Goal: Feedback & Contribution: Contribute content

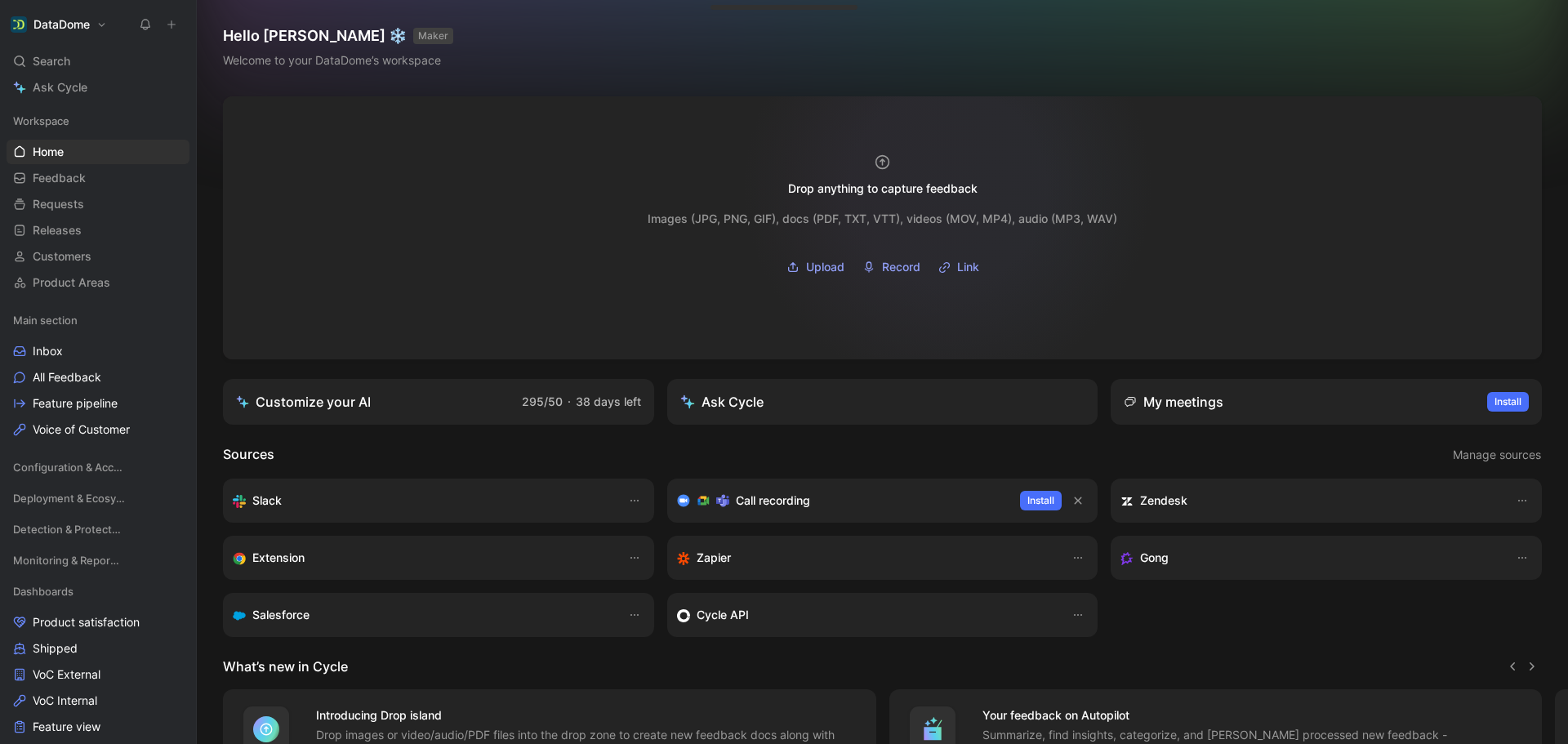
click at [948, 187] on div "Drop anything to capture feedback" at bounding box center [883, 188] width 190 height 20
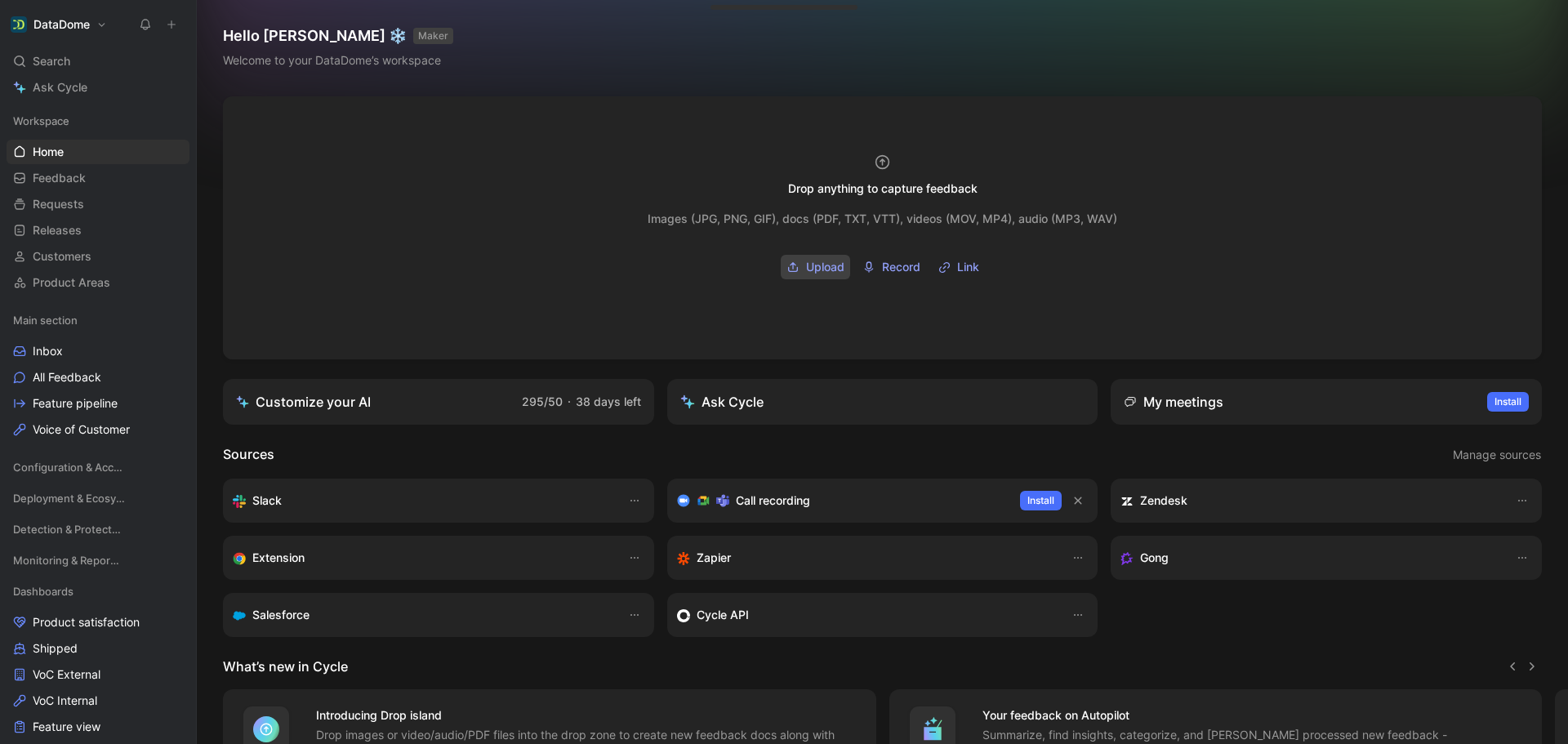
click at [815, 275] on span "Upload" at bounding box center [825, 267] width 39 height 20
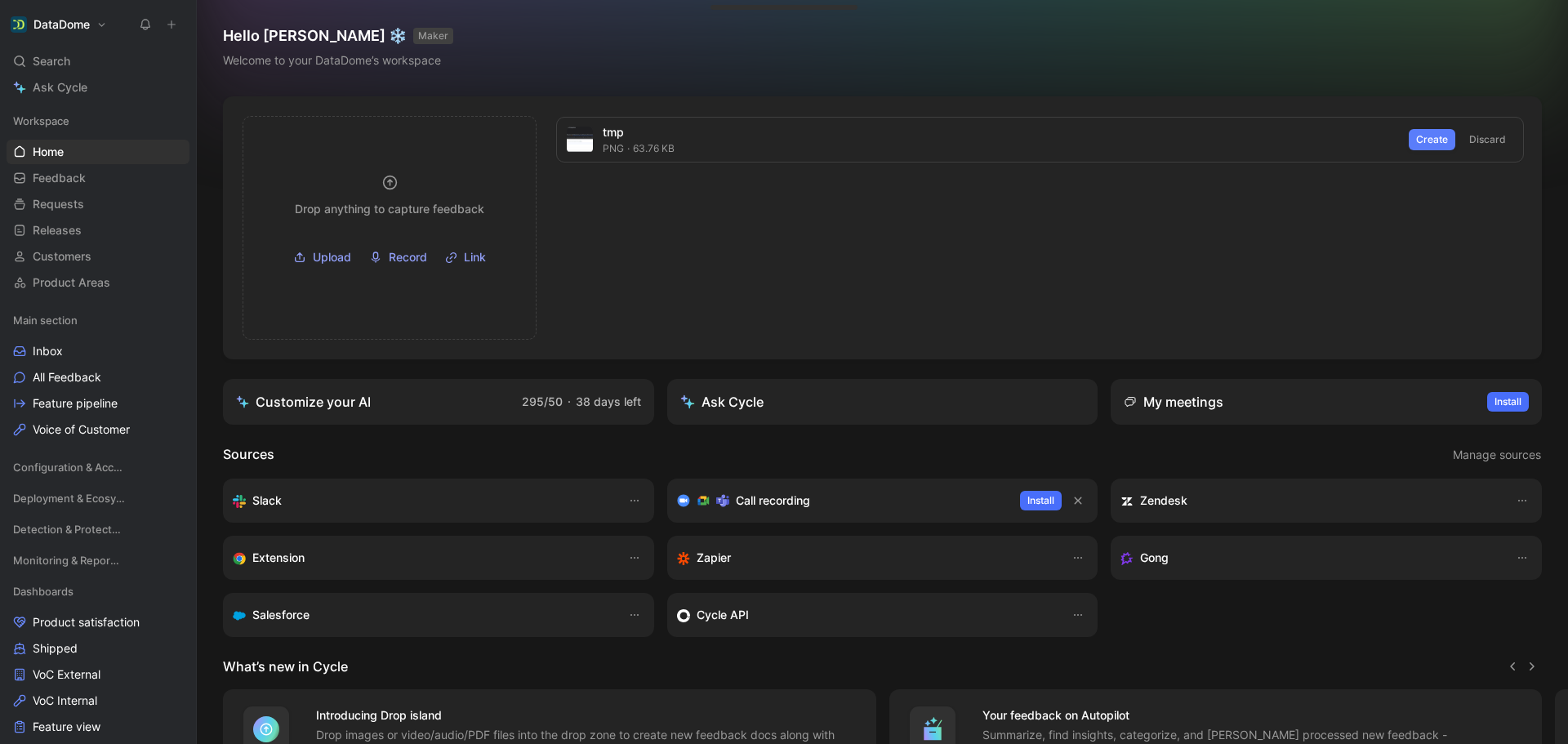
click at [1436, 142] on span "Create" at bounding box center [1432, 139] width 32 height 16
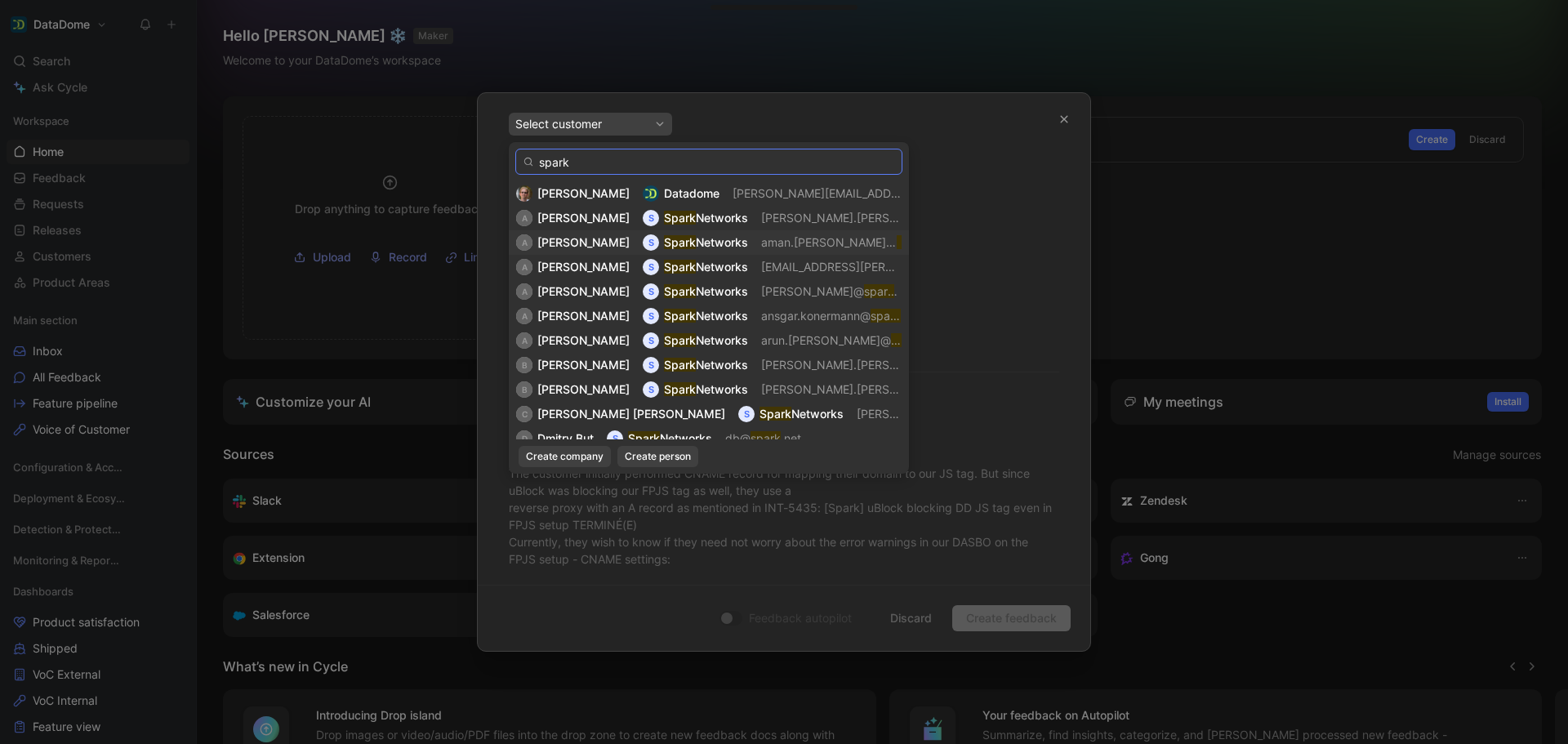
type input "spark"
click at [570, 241] on span "[PERSON_NAME]" at bounding box center [583, 242] width 93 height 14
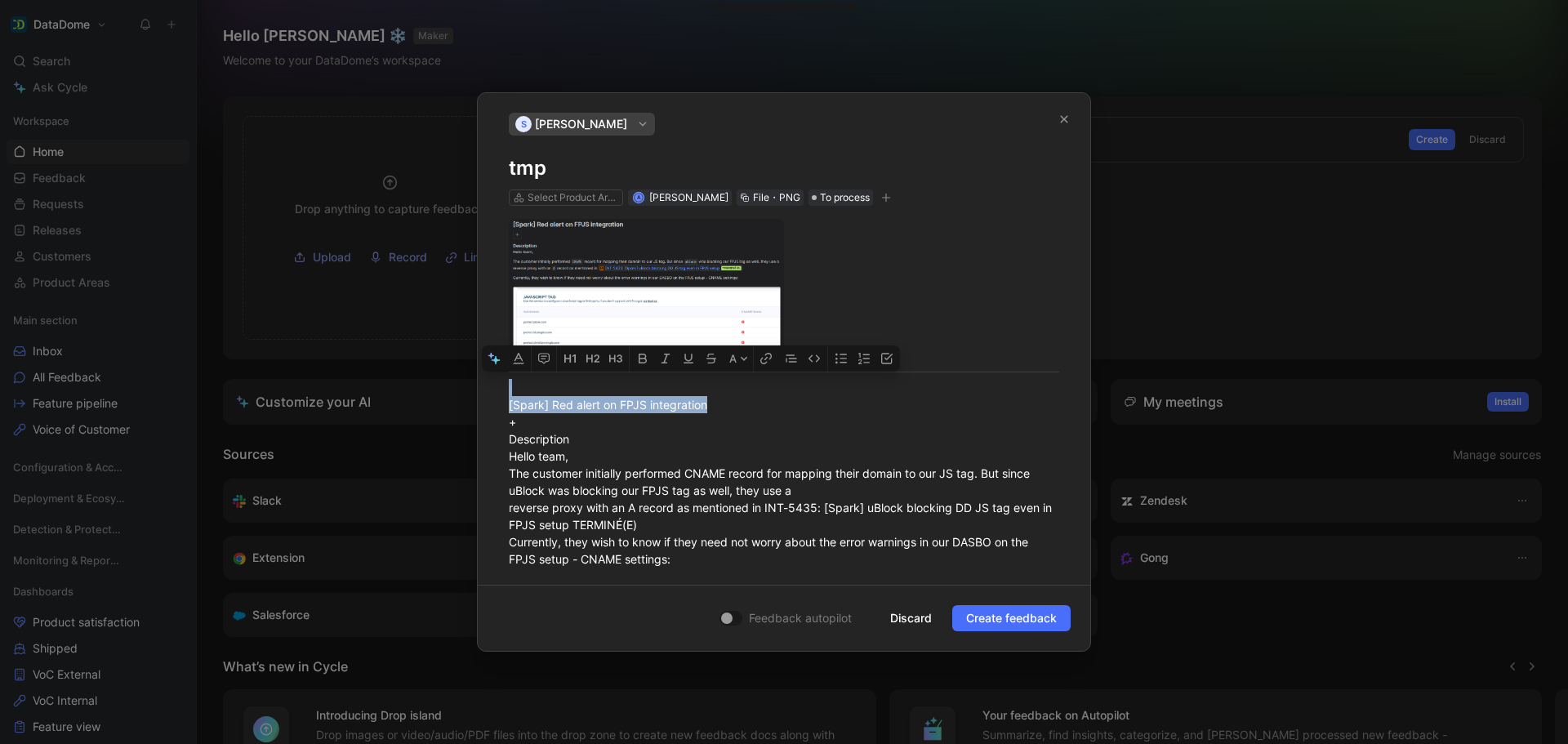
drag, startPoint x: 725, startPoint y: 409, endPoint x: 395, endPoint y: 394, distance: 330.3
click at [395, 394] on div "S [PERSON_NAME] tmp Select Product Areas A [PERSON_NAME] File・PNG To process A …" at bounding box center [784, 372] width 1568 height 744
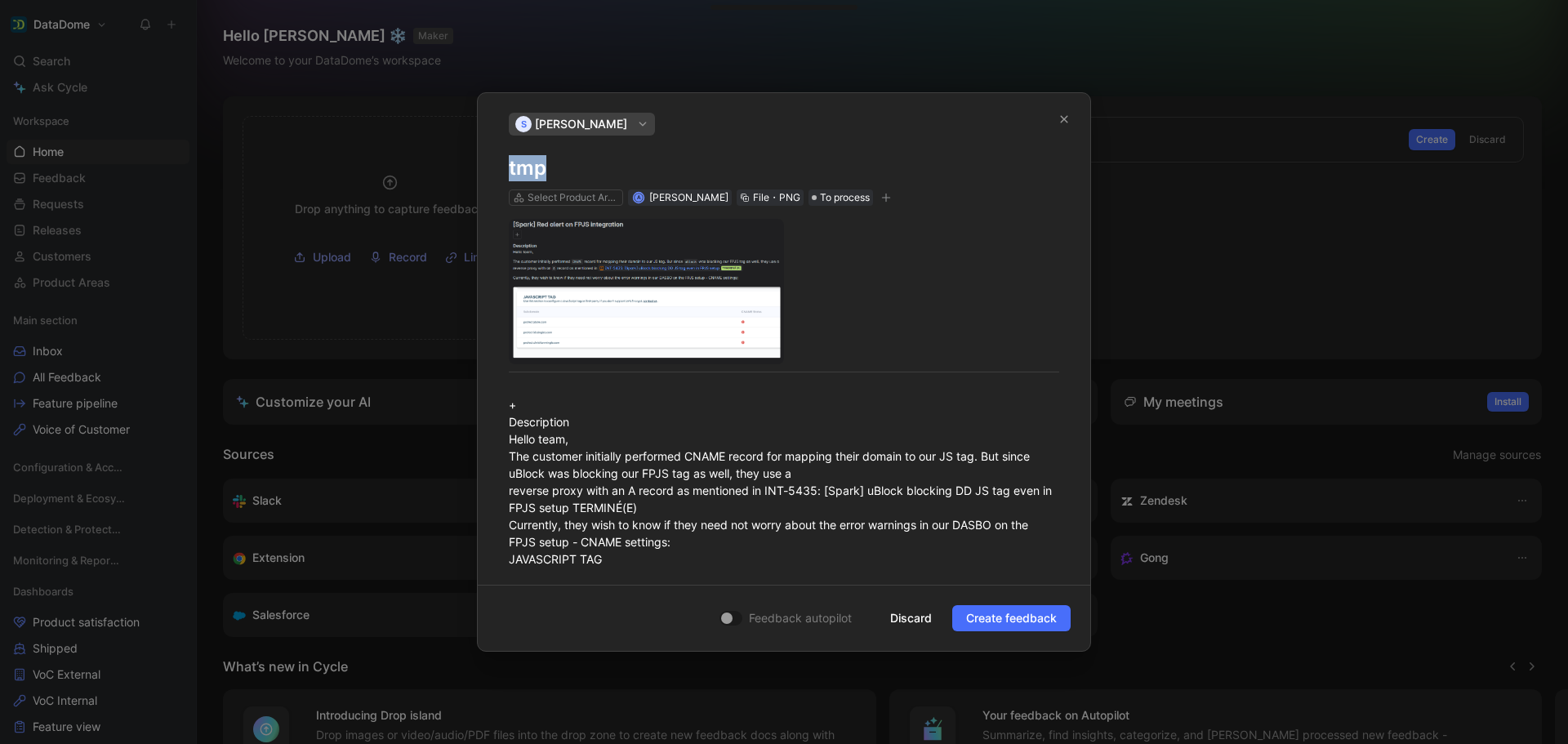
drag, startPoint x: 557, startPoint y: 173, endPoint x: 460, endPoint y: 171, distance: 97.0
click at [460, 171] on div "S [PERSON_NAME] tmp Select Product Areas A [PERSON_NAME] File・PNG To process + …" at bounding box center [784, 372] width 1568 height 744
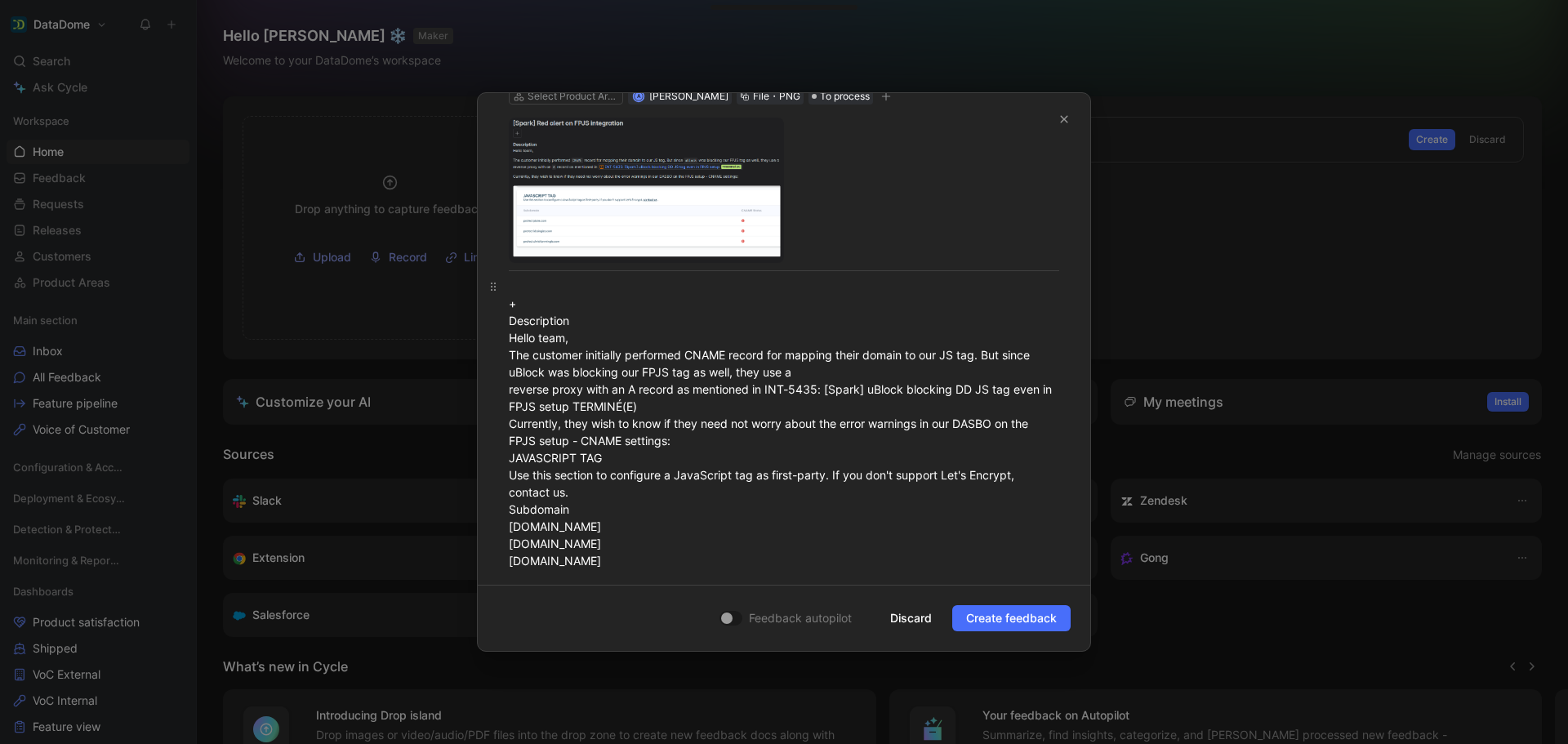
scroll to position [131, 0]
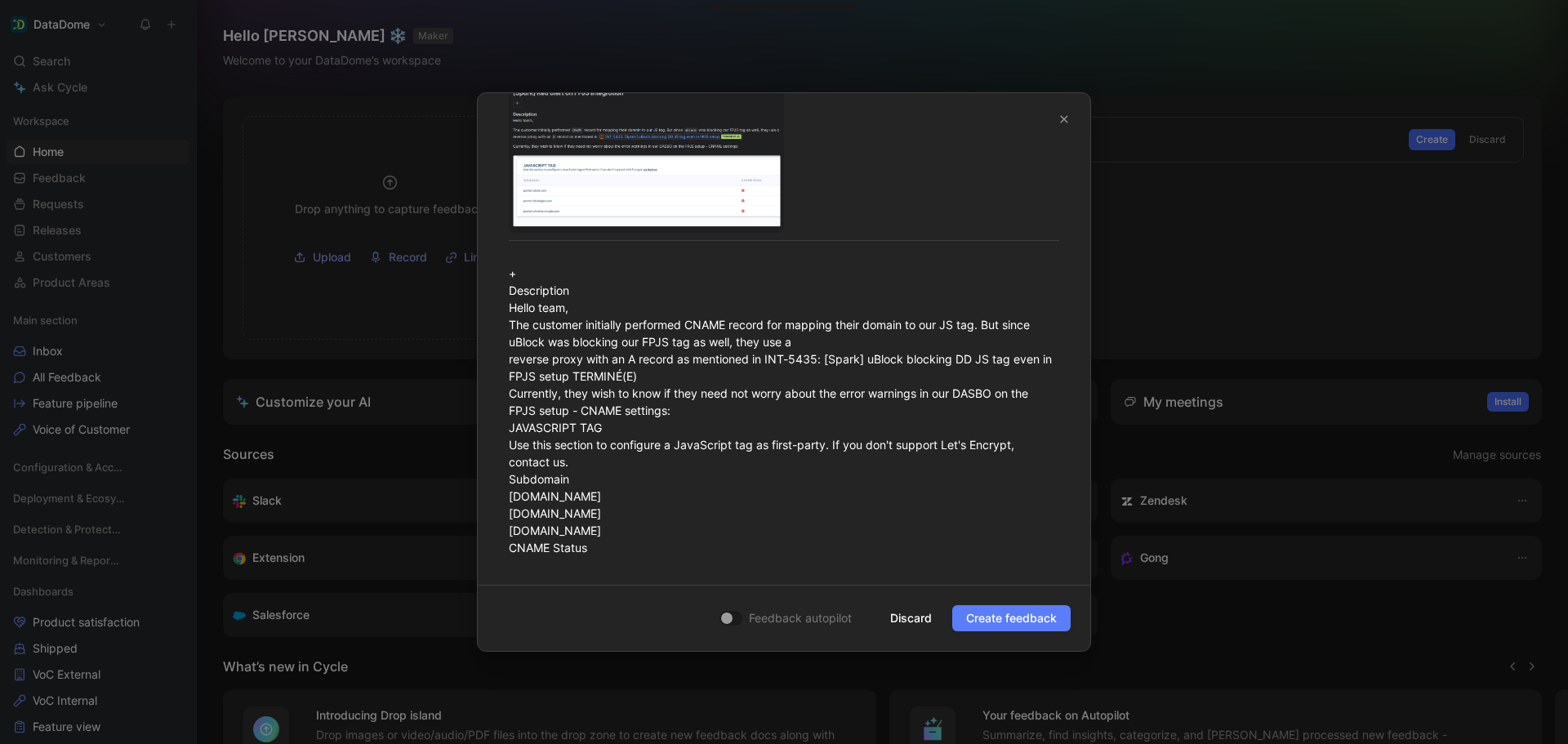
click at [993, 620] on span "Create feedback" at bounding box center [1011, 618] width 91 height 20
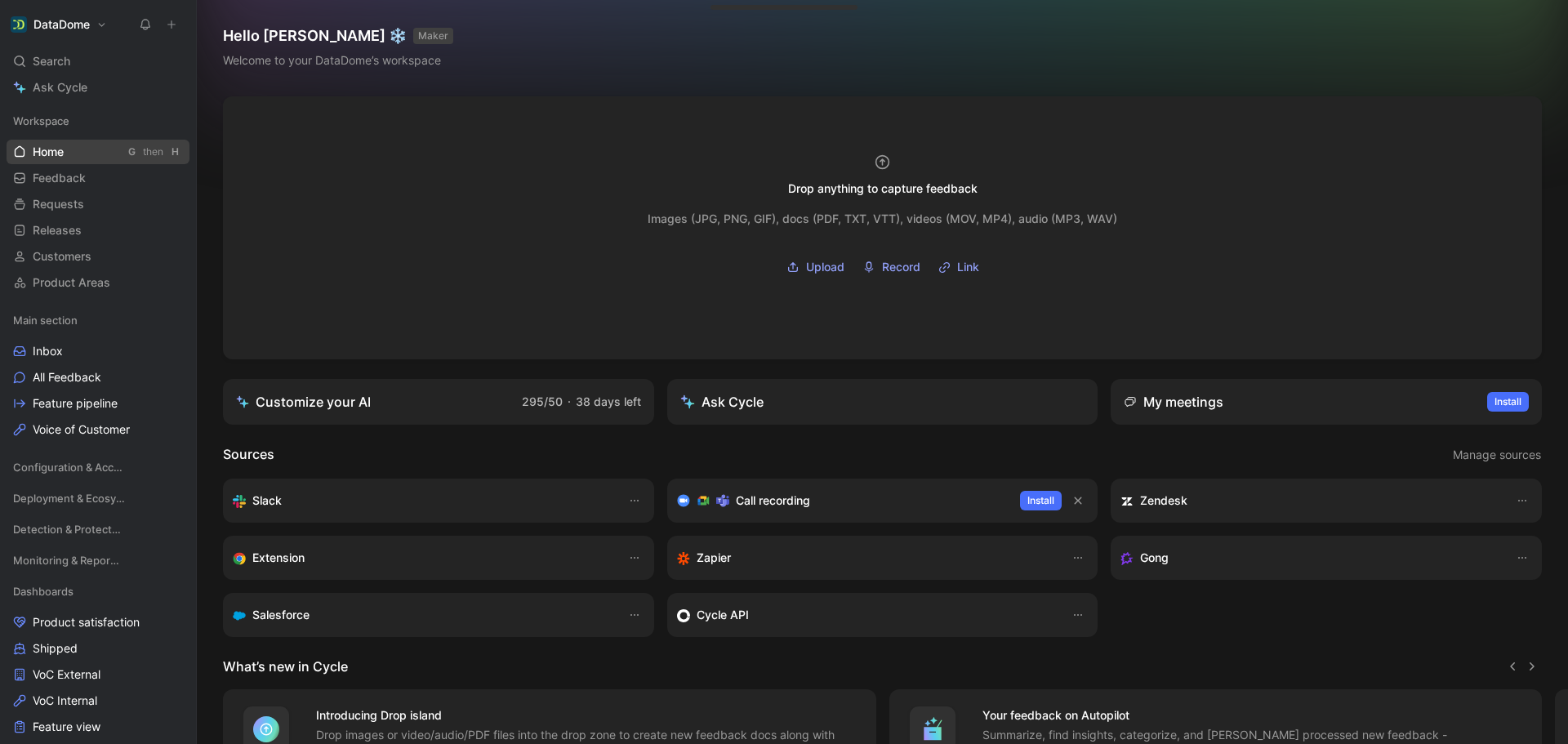
click at [58, 143] on link "Home G then H" at bounding box center [98, 152] width 183 height 25
click at [52, 93] on span "Ask Cycle" at bounding box center [60, 87] width 55 height 20
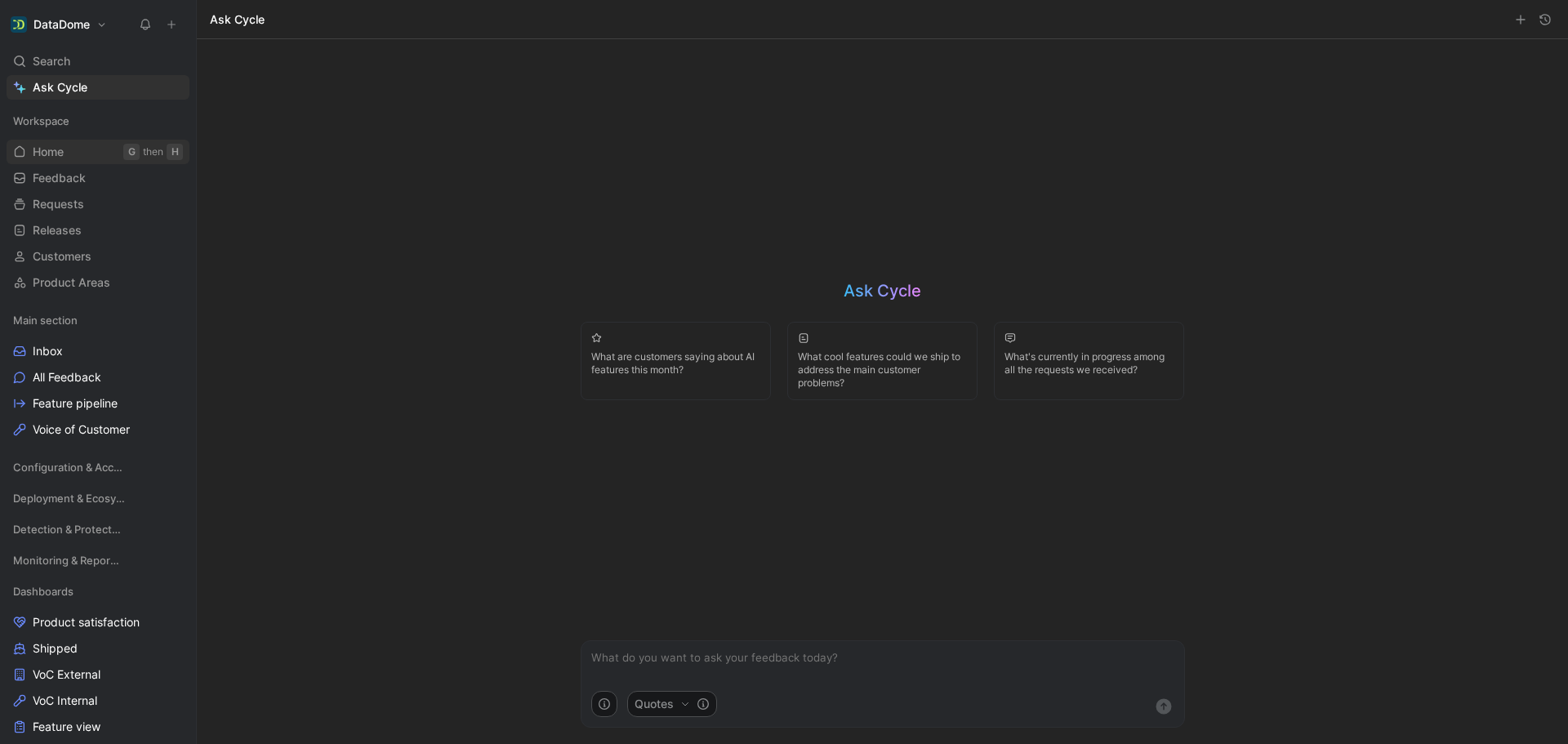
click at [48, 160] on span "Home" at bounding box center [48, 151] width 31 height 16
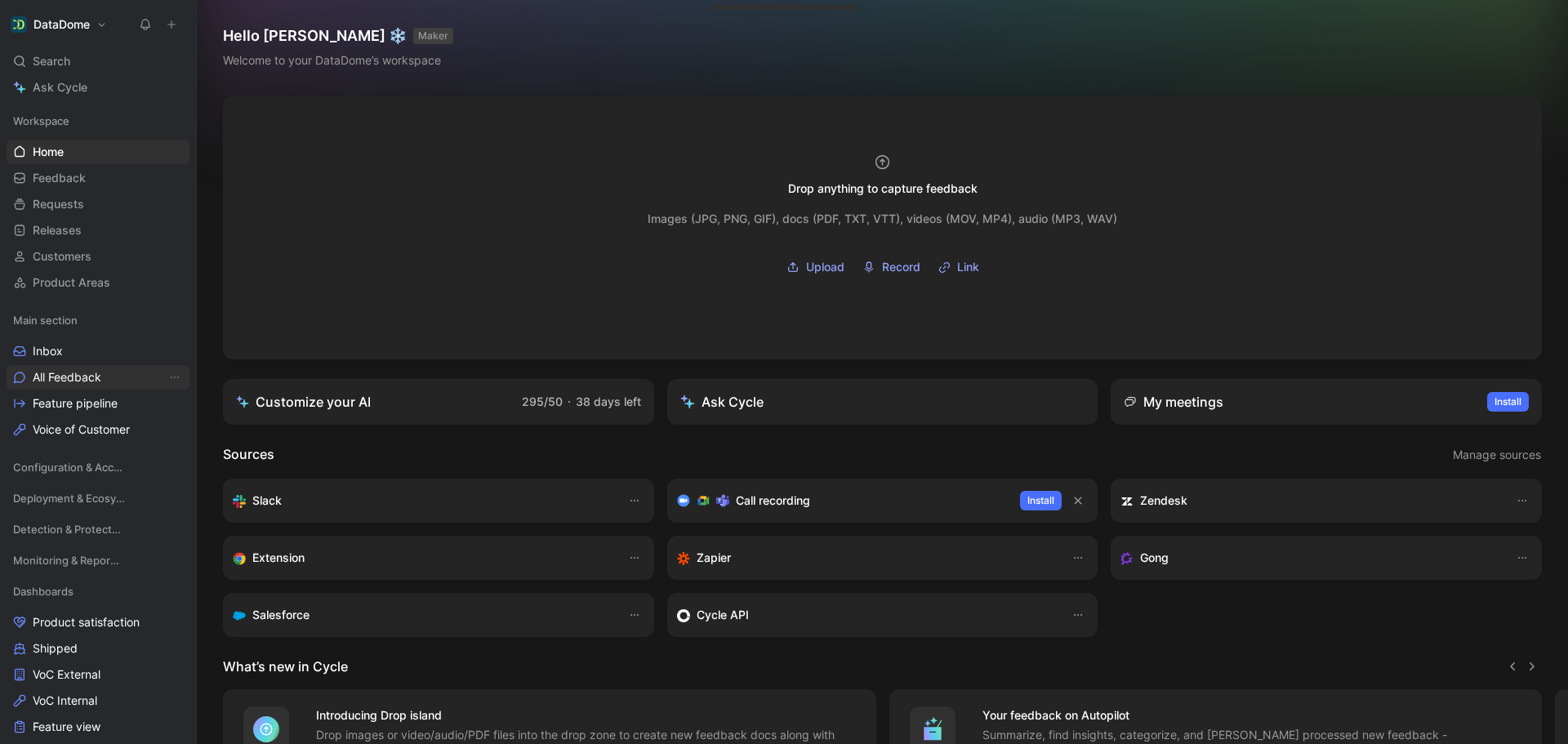
click at [79, 367] on link "All Feedback" at bounding box center [98, 378] width 183 height 25
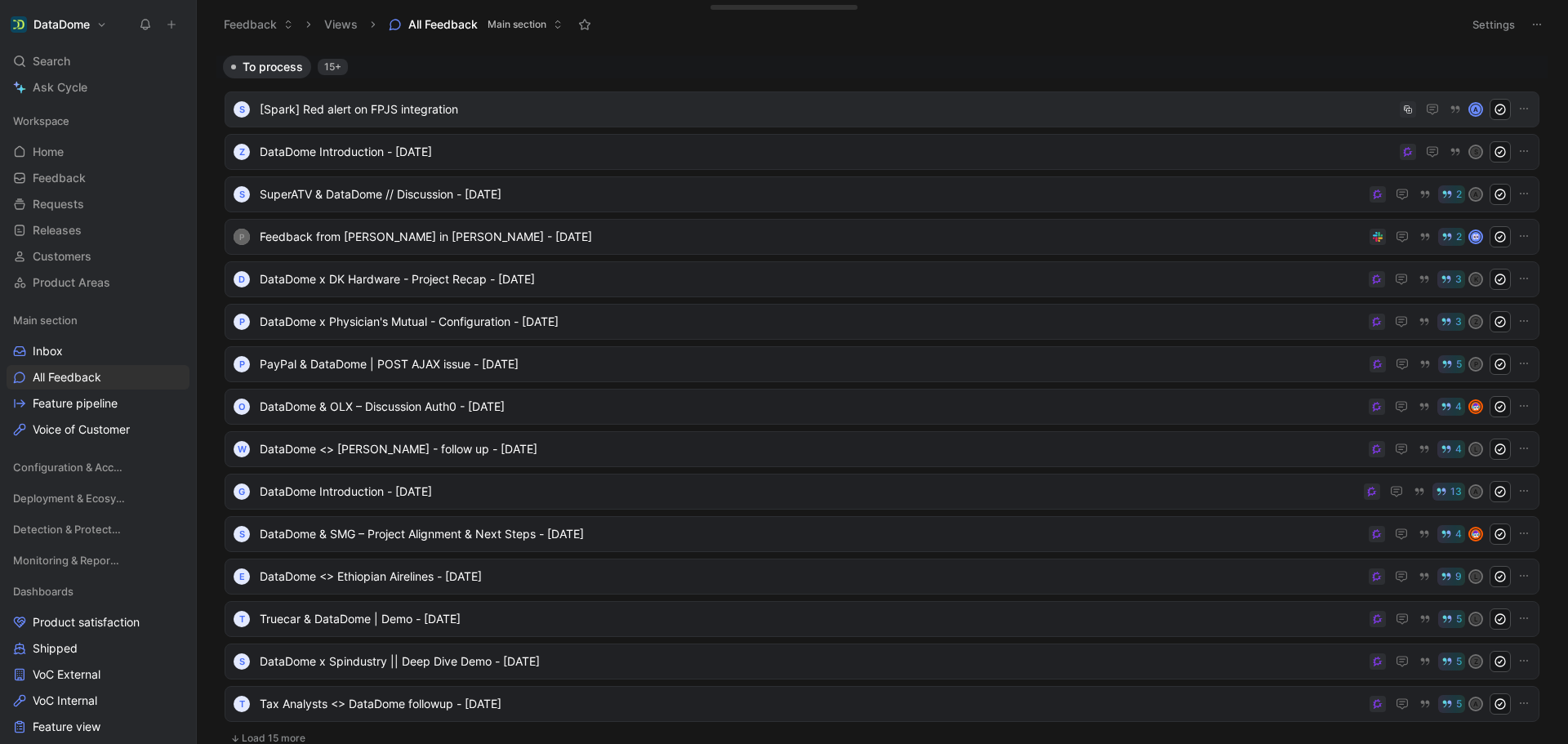
click at [374, 110] on span "[Spark] Red alert on FPJS integration" at bounding box center [826, 110] width 1134 height 20
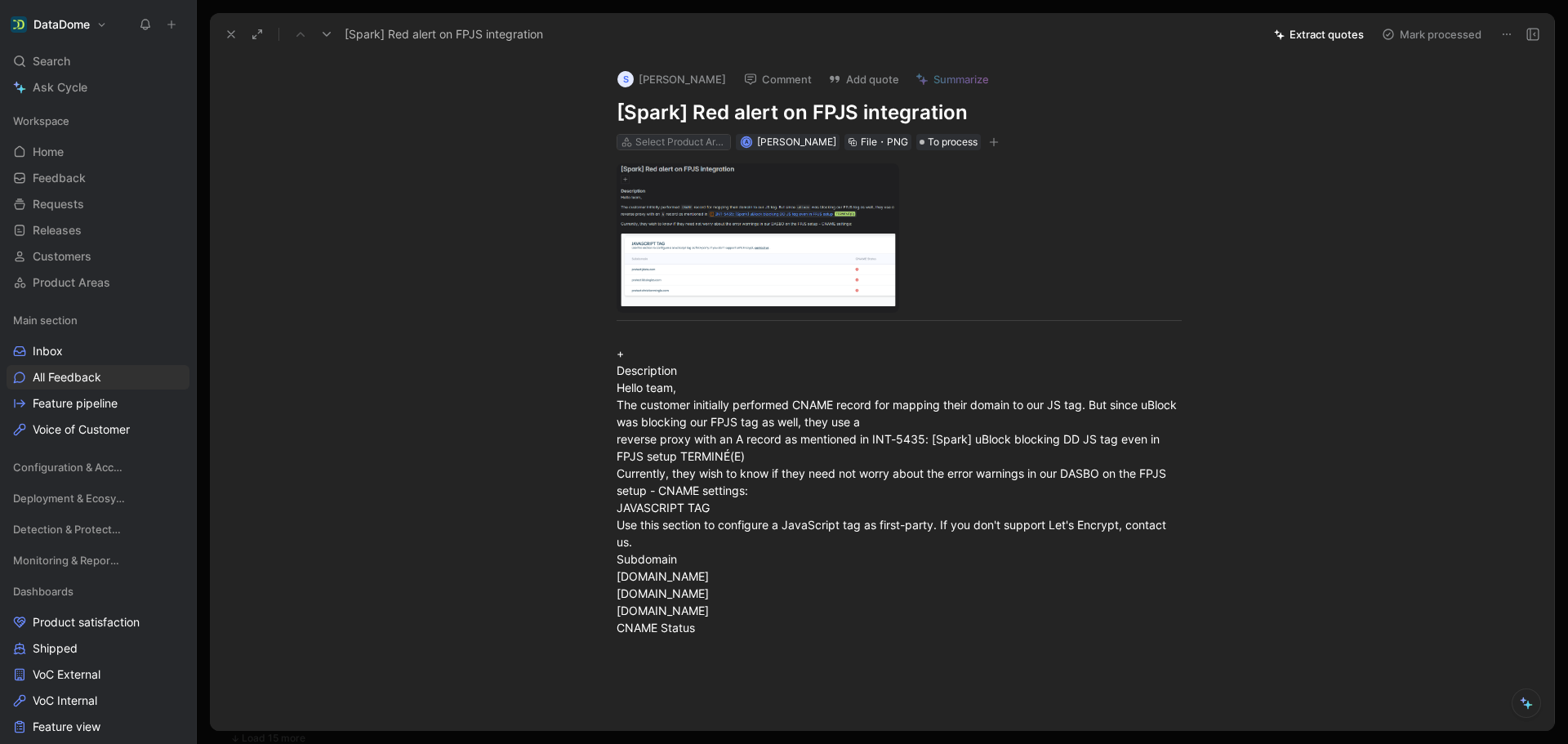
click at [653, 146] on div "Select Product Areas" at bounding box center [681, 142] width 92 height 16
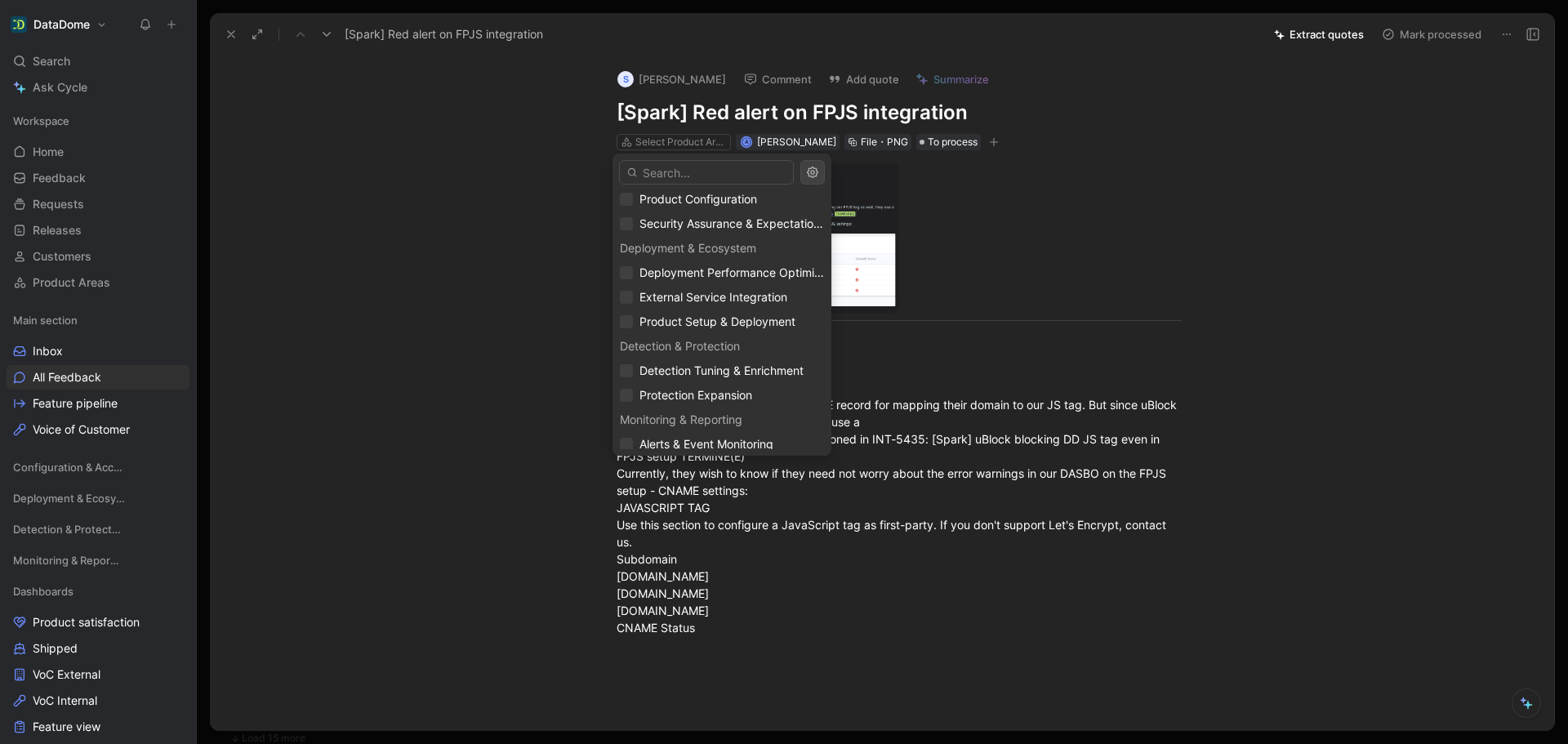
scroll to position [183, 0]
